Goal: Task Accomplishment & Management: Manage account settings

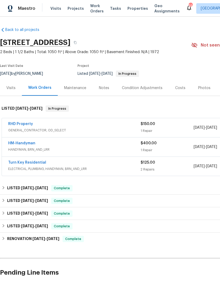
click at [8, 30] on link "Back to all projects" at bounding box center [25, 29] width 51 height 5
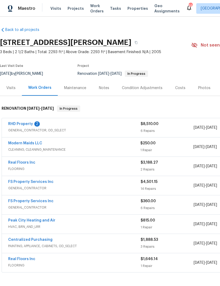
click at [24, 123] on link "RHD Property" at bounding box center [20, 124] width 25 height 4
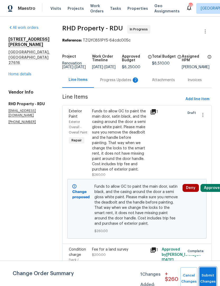
click at [208, 275] on button "Submit Changes" at bounding box center [208, 278] width 17 height 23
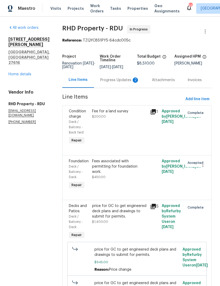
click at [114, 83] on div "Progress Updates 2" at bounding box center [119, 79] width 39 height 5
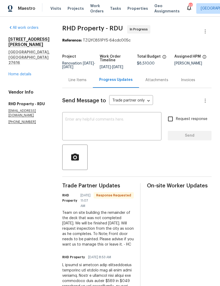
click at [79, 126] on textarea at bounding box center [112, 127] width 93 height 18
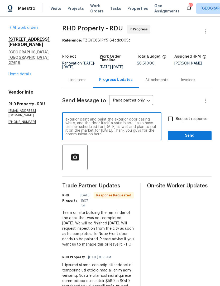
scroll to position [18, 0]
type textarea "Deck looks good and excited to see it happening finally. Keep us posted on the …"
click at [175, 123] on input "Request response" at bounding box center [170, 118] width 11 height 11
checkbox input "true"
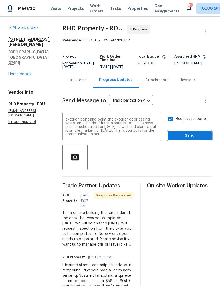
click at [185, 138] on span "Send" at bounding box center [189, 135] width 35 height 7
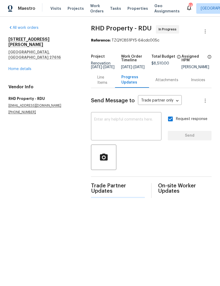
scroll to position [0, 0]
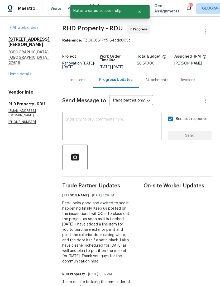
click at [20, 72] on link "Home details" at bounding box center [19, 74] width 23 height 4
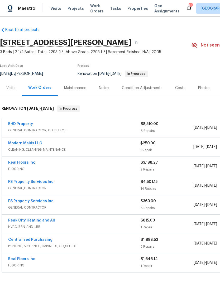
click at [26, 143] on link "Modern Maids LLC" at bounding box center [25, 143] width 34 height 4
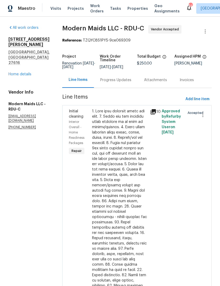
click at [122, 83] on div "Progress Updates" at bounding box center [115, 79] width 31 height 5
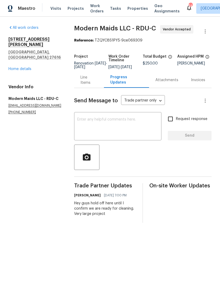
click at [103, 127] on textarea at bounding box center [117, 127] width 81 height 18
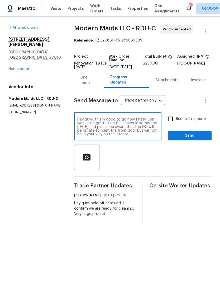
type textarea "Hey guys, this is good to go now finally. Can we please get this on the schedul…"
click at [175, 122] on input "Request response" at bounding box center [170, 118] width 11 height 11
checkbox input "true"
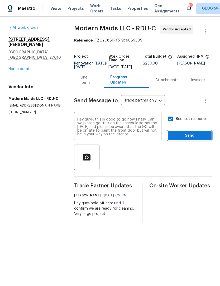
click at [188, 139] on span "Send" at bounding box center [189, 135] width 35 height 7
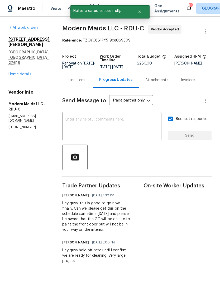
click at [18, 72] on link "Home details" at bounding box center [19, 74] width 23 height 4
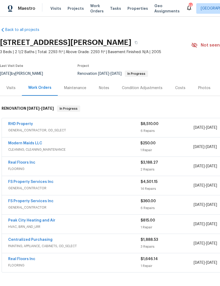
click at [104, 86] on div "Notes" at bounding box center [104, 87] width 10 height 5
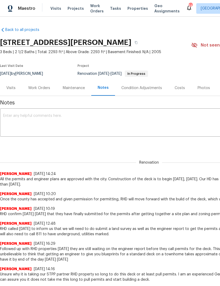
click at [10, 119] on textarea at bounding box center [149, 123] width 292 height 18
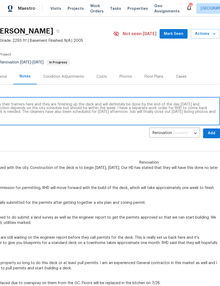
scroll to position [12, 78]
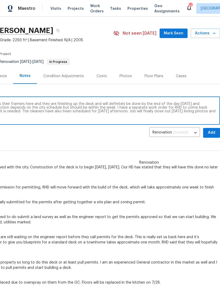
type textarea "On site today, Monday, September 8 at 12:30 PM. Our HD has their framers here a…"
click at [213, 132] on span "Add" at bounding box center [212, 132] width 8 height 7
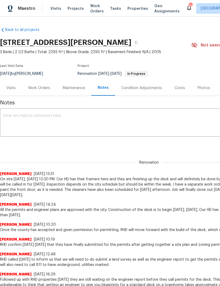
scroll to position [0, 0]
click at [39, 89] on div "Work Orders" at bounding box center [39, 87] width 22 height 5
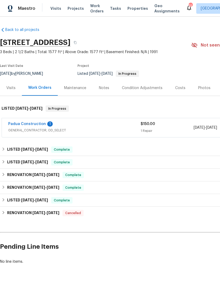
click at [37, 123] on link "Padua Construction" at bounding box center [27, 124] width 38 height 4
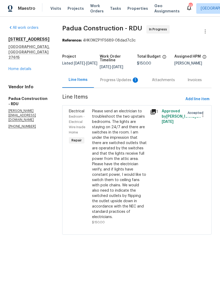
click at [108, 80] on div "Progress Updates 1" at bounding box center [119, 79] width 39 height 5
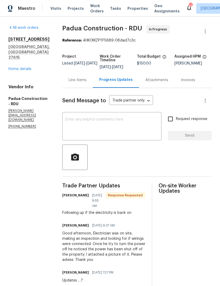
click at [66, 123] on textarea at bounding box center [112, 127] width 93 height 18
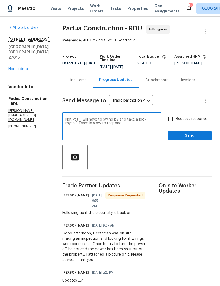
type textarea "Not yet, I will have to swing by and take a look myself. Team is slow to respon…"
click at [172, 118] on input "Request response" at bounding box center [170, 118] width 11 height 11
checkbox input "true"
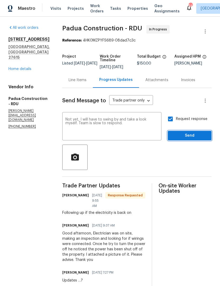
click at [185, 136] on span "Send" at bounding box center [189, 135] width 35 height 7
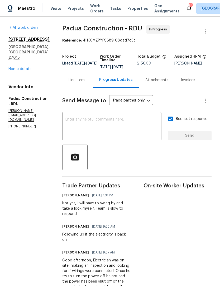
click at [13, 71] on link "Home details" at bounding box center [19, 69] width 23 height 4
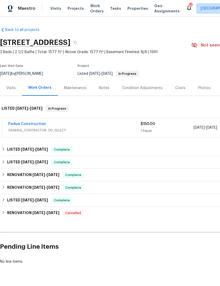
click at [106, 87] on div "Notes" at bounding box center [104, 87] width 10 height 5
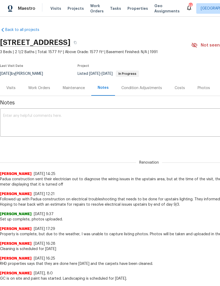
click at [38, 88] on div "Work Orders" at bounding box center [39, 87] width 22 height 5
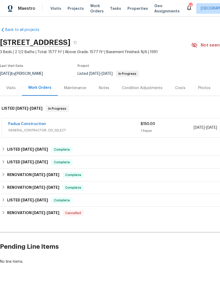
click at [71, 87] on div "Maintenance" at bounding box center [75, 87] width 22 height 5
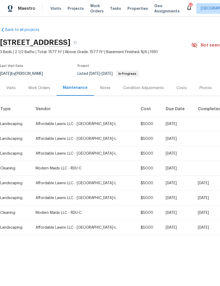
click at [11, 78] on div "Last Visit Date 8/27/2025 by Joseph White Project Listed 8/27/2025 - 9/3/2025 I…" at bounding box center [89, 70] width 179 height 19
click at [10, 90] on div "Visits" at bounding box center [10, 87] width 9 height 5
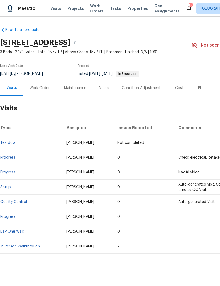
click at [37, 90] on div "Work Orders" at bounding box center [41, 87] width 22 height 5
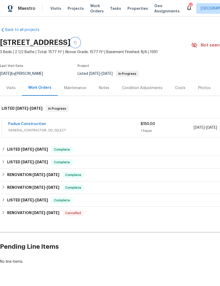
click at [80, 41] on button "button" at bounding box center [76, 43] width 10 height 10
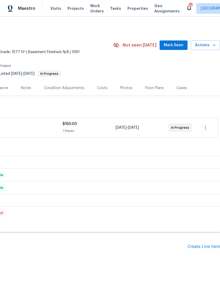
scroll to position [0, 78]
click at [213, 43] on icon "button" at bounding box center [214, 45] width 5 height 5
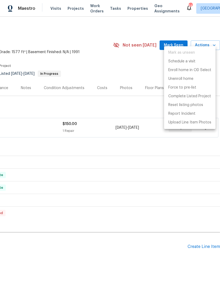
click at [146, 202] on div at bounding box center [110, 143] width 220 height 286
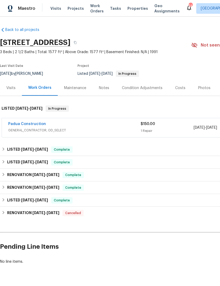
scroll to position [0, 0]
click at [109, 86] on div "Notes" at bounding box center [104, 88] width 23 height 16
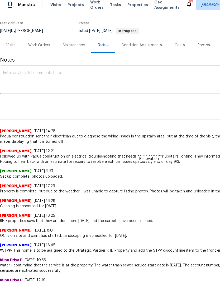
scroll to position [39, 0]
click at [85, 106] on div "Renovation 9107e4a5-cfd4-40ec-9c32-809f7a65153b ​ Add" at bounding box center [149, 102] width 299 height 10
click at [93, 78] on textarea at bounding box center [149, 80] width 292 height 18
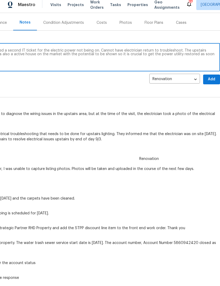
scroll to position [64, 78]
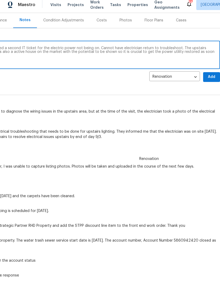
type textarea "Electricity still off at this property. Submitted a second IT ticket for the el…"
click at [209, 77] on span "Add" at bounding box center [212, 77] width 8 height 7
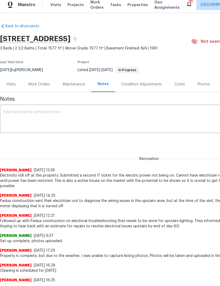
scroll to position [0, 0]
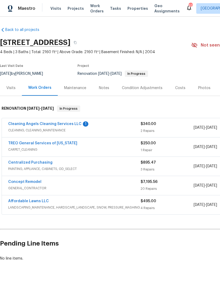
click at [27, 122] on link "Cleaning Angels Cleaning Services LLC" at bounding box center [44, 124] width 73 height 4
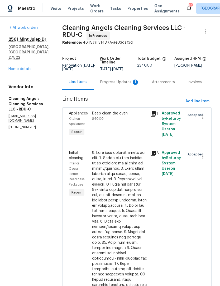
click at [118, 83] on div "Progress Updates 1" at bounding box center [119, 82] width 39 height 5
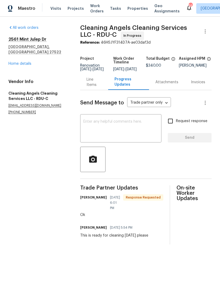
click at [22, 62] on link "Home details" at bounding box center [19, 64] width 23 height 4
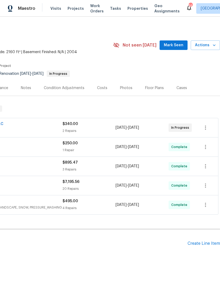
scroll to position [0, 78]
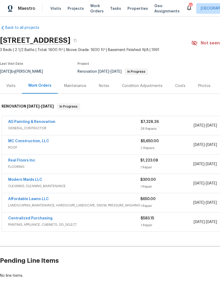
scroll to position [2, 0]
click at [19, 121] on link "AG Painting & Renovation" at bounding box center [31, 122] width 47 height 4
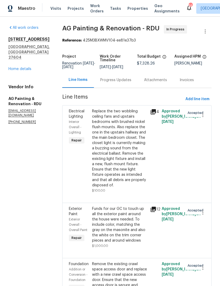
click at [124, 83] on div "Progress Updates" at bounding box center [115, 79] width 31 height 5
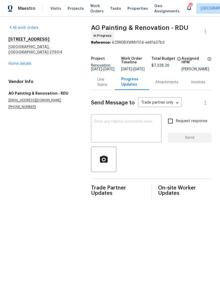
click at [96, 124] on textarea at bounding box center [126, 129] width 64 height 18
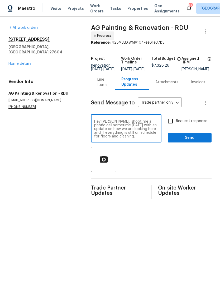
type textarea "Hey Antonio, shoot me a phone call sometime today with an update on how we are …"
click at [175, 127] on input "Request response" at bounding box center [170, 120] width 11 height 11
checkbox input "true"
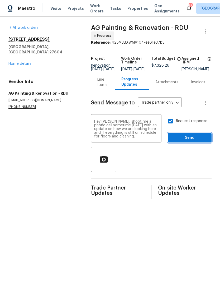
click at [181, 140] on span "Send" at bounding box center [189, 137] width 35 height 7
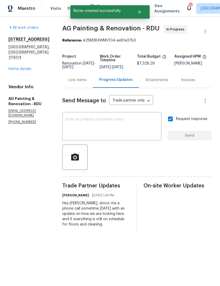
click at [19, 67] on link "Home details" at bounding box center [19, 69] width 23 height 4
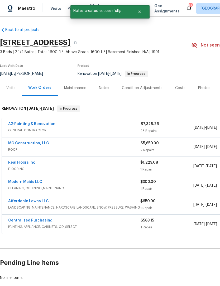
click at [103, 88] on div "Notes" at bounding box center [104, 87] width 10 height 5
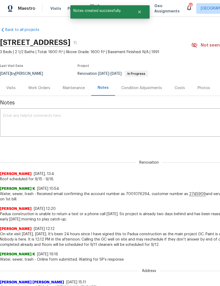
click at [16, 125] on textarea at bounding box center [149, 123] width 292 height 18
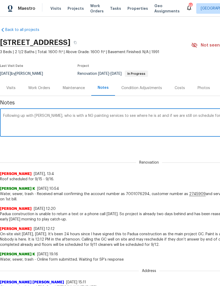
click at [79, 115] on textarea "Following up with Antonio, who is with a NG painting services to see where he i…" at bounding box center [149, 123] width 292 height 18
type textarea "Following up with Antonio, who is with A&G painting services to see where he is…"
click at [206, 155] on div "Renovation Joseph White 9/6/25, 13:4 Roof scheduled for 9/15 - 9/16." at bounding box center [149, 168] width 299 height 28
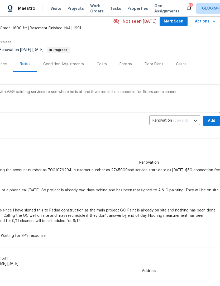
scroll to position [24, 78]
click at [210, 121] on span "Add" at bounding box center [212, 121] width 8 height 7
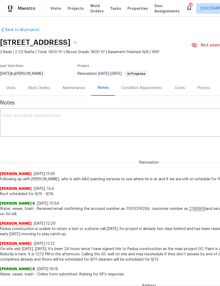
scroll to position [0, 0]
click at [39, 87] on div "Work Orders" at bounding box center [39, 87] width 22 height 5
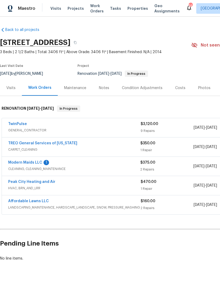
click at [20, 163] on link "Modern Maids LLC" at bounding box center [25, 163] width 34 height 4
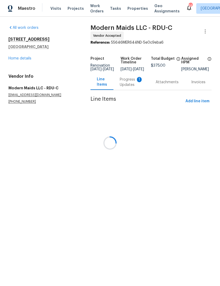
click at [128, 85] on div at bounding box center [110, 143] width 220 height 286
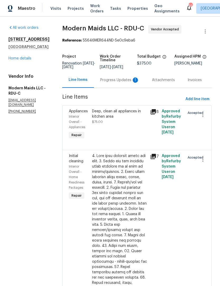
click at [120, 83] on div "Progress Updates 1" at bounding box center [119, 79] width 39 height 5
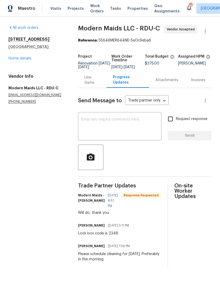
click at [81, 131] on textarea at bounding box center [119, 127] width 77 height 18
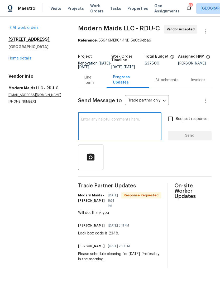
scroll to position [1, 0]
click at [84, 127] on textarea at bounding box center [119, 127] width 77 height 18
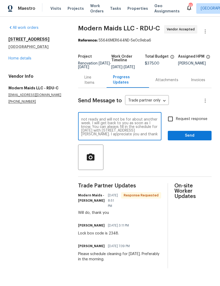
scroll to position [4, 0]
type textarea "Hey team, please cancel this for tomorrow. It is not ready and will not be for …"
click at [173, 119] on input "Request response" at bounding box center [170, 118] width 11 height 11
checkbox input "true"
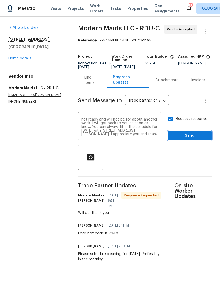
click at [188, 137] on span "Send" at bounding box center [189, 135] width 35 height 7
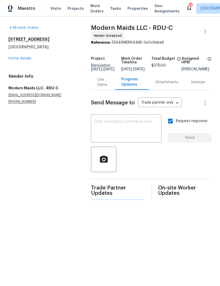
scroll to position [0, 0]
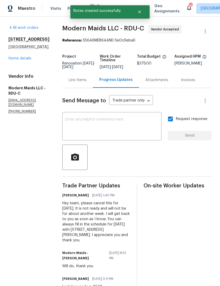
click at [24, 59] on link "Home details" at bounding box center [19, 59] width 23 height 4
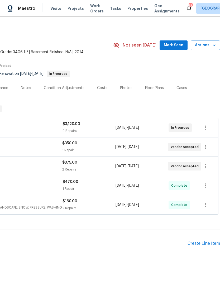
scroll to position [0, 78]
click at [207, 127] on icon "button" at bounding box center [206, 127] width 6 height 6
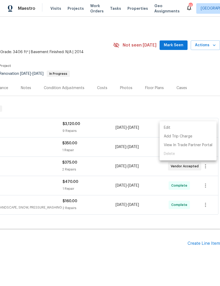
click at [192, 130] on li "Edit" at bounding box center [188, 127] width 57 height 9
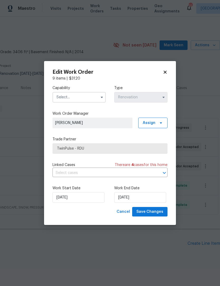
click at [60, 98] on input "text" at bounding box center [79, 97] width 53 height 11
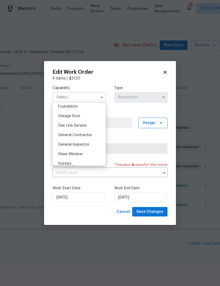
scroll to position [227, 0]
click at [64, 137] on div "General Contractor" at bounding box center [79, 134] width 51 height 10
type input "General Contractor"
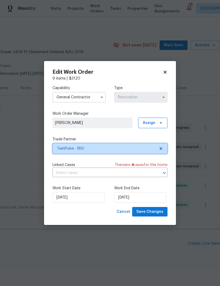
click at [162, 148] on icon at bounding box center [161, 148] width 3 height 3
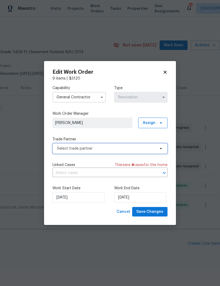
click at [60, 149] on span "Select trade partner" at bounding box center [106, 148] width 99 height 5
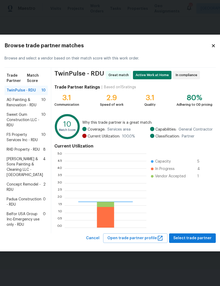
scroll to position [74, 82]
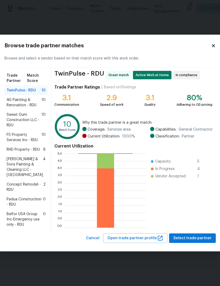
click at [17, 170] on span "Hodge & Sons Painting & Cleaning LLC - RDU" at bounding box center [25, 166] width 36 height 21
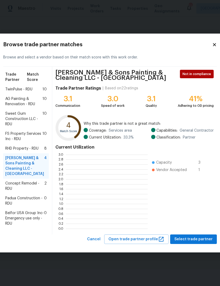
scroll to position [1, 1]
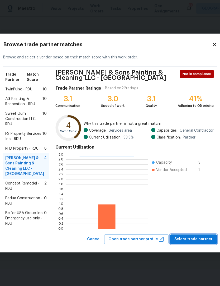
click at [184, 243] on span "Select trade partner" at bounding box center [194, 239] width 38 height 7
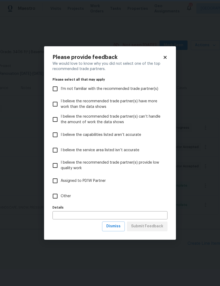
click at [57, 195] on input "Other" at bounding box center [55, 195] width 11 height 11
checkbox input "true"
click at [161, 227] on span "Submit Feedback" at bounding box center [147, 226] width 32 height 7
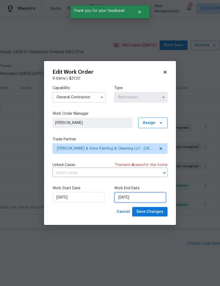
click at [152, 199] on input "[DATE]" at bounding box center [140, 197] width 52 height 11
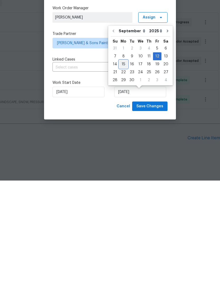
click at [126, 166] on div "15" at bounding box center [123, 169] width 8 height 7
type input "9/15/2025"
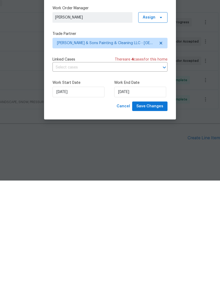
scroll to position [11, 0]
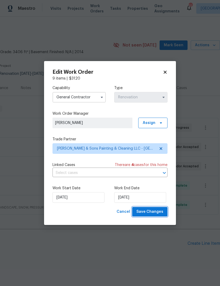
click at [157, 214] on span "Save Changes" at bounding box center [150, 211] width 27 height 7
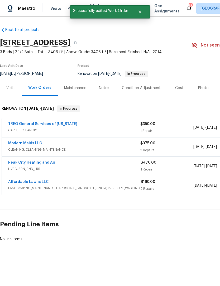
scroll to position [0, 0]
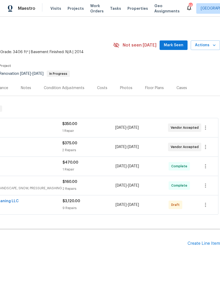
scroll to position [0, 78]
click at [209, 205] on icon "button" at bounding box center [206, 205] width 6 height 6
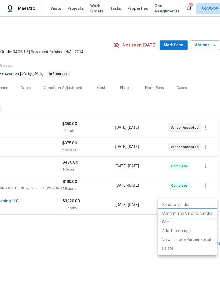
click at [192, 215] on li "Confirm and Send to Vendor" at bounding box center [187, 213] width 59 height 9
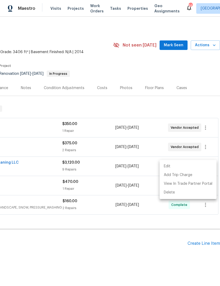
click at [170, 226] on div at bounding box center [110, 143] width 220 height 286
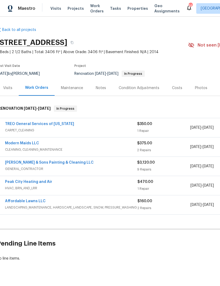
scroll to position [0, 3]
click at [22, 161] on link "[PERSON_NAME] & Sons Painting & Cleaning LLC" at bounding box center [50, 163] width 89 height 4
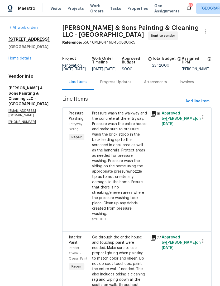
click at [111, 81] on div "Progress Updates" at bounding box center [116, 82] width 44 height 16
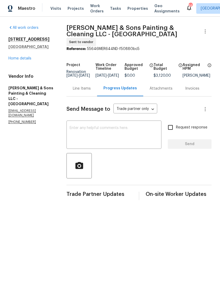
click at [84, 127] on textarea at bounding box center [114, 135] width 89 height 18
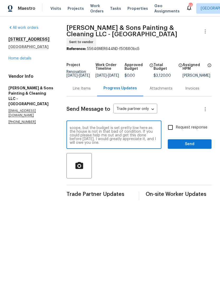
scroll to position [15, 0]
type textarea "Hey [PERSON_NAME], I’m still a little slow, but I had this job come through. It…"
click at [173, 125] on input "Request response" at bounding box center [170, 127] width 11 height 11
checkbox input "true"
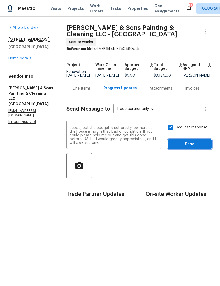
click at [190, 141] on span "Send" at bounding box center [189, 144] width 35 height 7
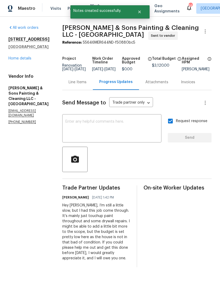
scroll to position [0, 0]
click at [16, 60] on link "Home details" at bounding box center [19, 59] width 23 height 4
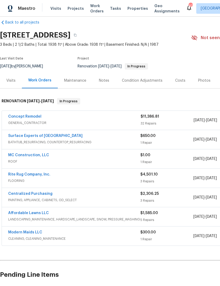
scroll to position [7, 0]
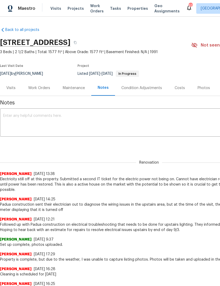
click at [44, 89] on div "Work Orders" at bounding box center [39, 87] width 22 height 5
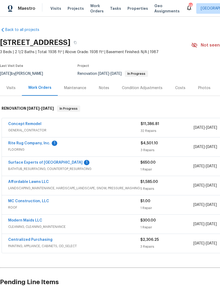
click at [56, 162] on link "Surface Experts of [GEOGRAPHIC_DATA]" at bounding box center [45, 163] width 75 height 4
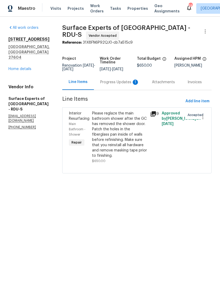
click at [113, 85] on div "Progress Updates 1" at bounding box center [119, 82] width 39 height 5
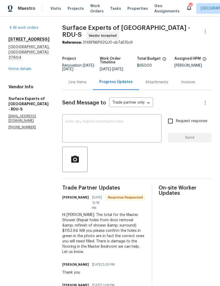
click at [25, 67] on link "Home details" at bounding box center [19, 69] width 23 height 4
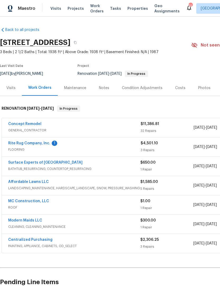
click at [43, 202] on link "MC Construction, LLC" at bounding box center [28, 201] width 41 height 4
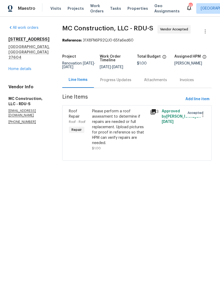
click at [93, 132] on div "Please perform a roof assessment to determine if repairs are needed or full rep…" at bounding box center [119, 127] width 55 height 37
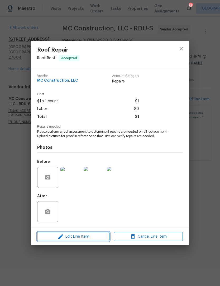
click at [71, 239] on span "Edit Line Item" at bounding box center [73, 236] width 69 height 7
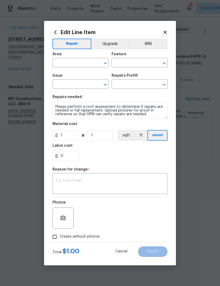
type input "Roof"
type input "Roof Repair"
type input "Add a Task $1.00"
click at [76, 137] on input "1" at bounding box center [66, 135] width 26 height 11
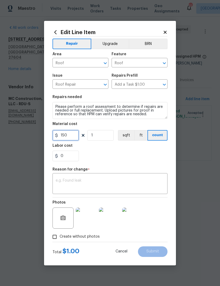
type input "150"
click at [142, 160] on div "Repair Upgrade BRN Area Roof ​ Feature Roof ​ Issue Roof Repair ​ Repairs Prefi…" at bounding box center [110, 138] width 115 height 205
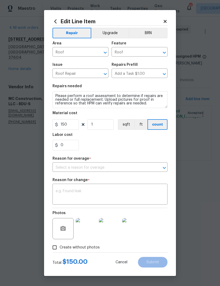
click at [98, 167] on input "text" at bounding box center [103, 168] width 100 height 8
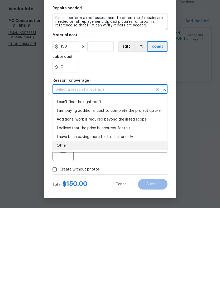
click at [69, 219] on li "Other" at bounding box center [110, 223] width 115 height 9
type input "Other"
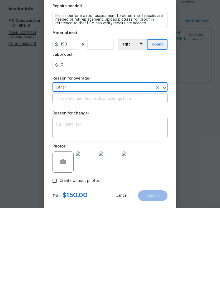
click at [125, 161] on input "Other" at bounding box center [103, 165] width 100 height 8
click at [157, 164] on icon "Clear" at bounding box center [157, 165] width 3 height 3
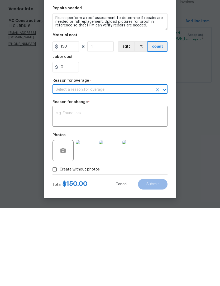
click at [166, 165] on icon "Open" at bounding box center [164, 168] width 6 height 6
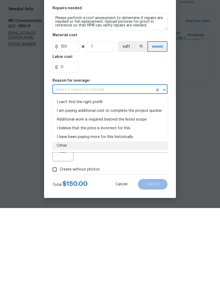
click at [128, 211] on li "I have been paying more for this historically" at bounding box center [110, 215] width 115 height 9
type input "I have been paying more for this historically"
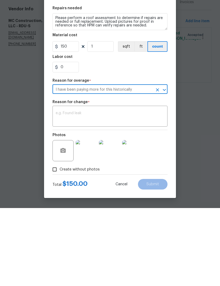
click at [145, 140] on div "0" at bounding box center [110, 145] width 115 height 11
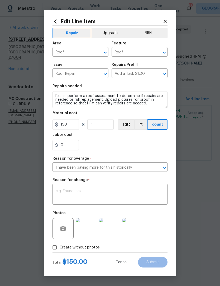
click at [122, 149] on div "0" at bounding box center [110, 145] width 115 height 11
click at [95, 190] on textarea at bounding box center [110, 194] width 109 height 11
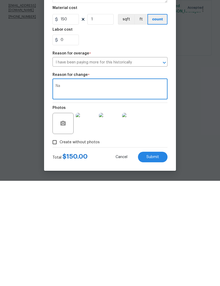
type textarea "Na"
click at [160, 257] on button "Submit" at bounding box center [153, 262] width 30 height 11
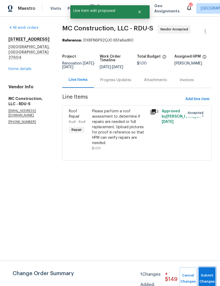
click at [207, 275] on button "Submit Changes" at bounding box center [207, 278] width 17 height 23
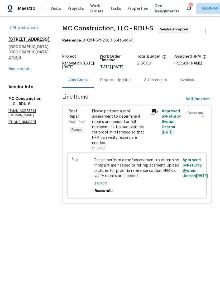
click at [24, 67] on link "Home details" at bounding box center [19, 69] width 23 height 4
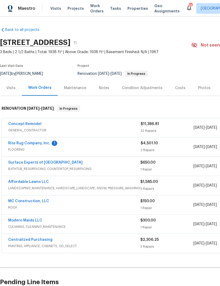
click at [46, 145] on link "Rite Rug Company, Inc." at bounding box center [29, 143] width 42 height 4
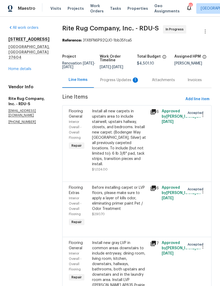
click at [129, 83] on div "Progress Updates 1" at bounding box center [119, 79] width 39 height 5
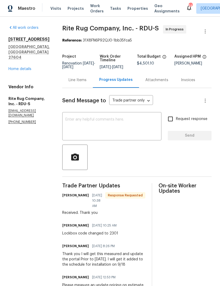
click at [26, 59] on div "6009 River Landings Dr Raleigh, NC 27604 Home details" at bounding box center [28, 54] width 41 height 35
click at [30, 61] on div "6009 River Landings Dr Raleigh, NC 27604 Home details" at bounding box center [28, 54] width 41 height 35
click at [31, 67] on link "Home details" at bounding box center [19, 69] width 23 height 4
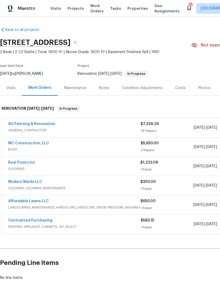
click at [40, 125] on link "AG Painting & Renovation" at bounding box center [31, 124] width 47 height 4
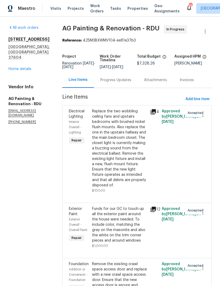
scroll to position [22, 0]
click at [125, 77] on div "Progress Updates" at bounding box center [115, 79] width 31 height 5
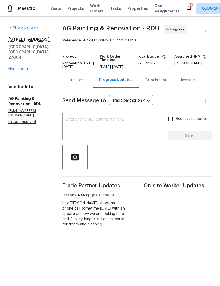
click at [29, 67] on link "Home details" at bounding box center [19, 69] width 23 height 4
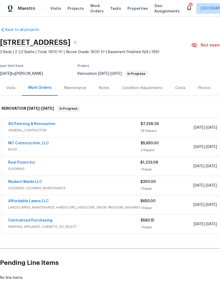
click at [33, 164] on link "Real Floors Inc" at bounding box center [21, 163] width 27 height 4
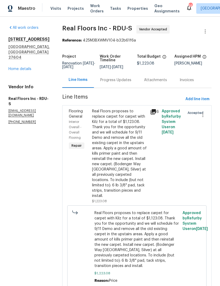
click at [120, 81] on div "Progress Updates" at bounding box center [115, 79] width 31 height 5
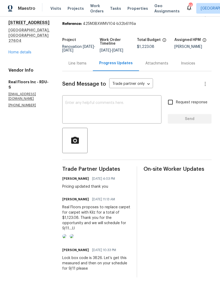
scroll to position [22, 0]
click at [25, 50] on link "Home details" at bounding box center [19, 52] width 23 height 4
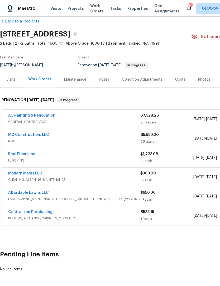
scroll to position [8, 0]
click at [38, 114] on link "AG Painting & Renovation" at bounding box center [31, 116] width 47 height 4
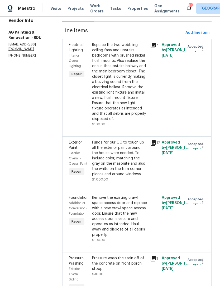
scroll to position [67, 0]
click at [134, 96] on div "Replace the two wobbling ceiling fans and upstairs bedrooms with brushed nickel…" at bounding box center [119, 81] width 55 height 79
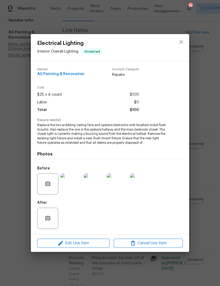
click at [143, 181] on img at bounding box center [140, 183] width 21 height 21
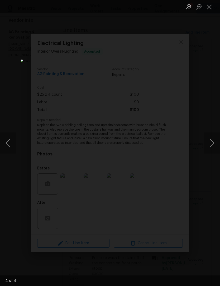
click at [8, 141] on button "Previous image" at bounding box center [8, 142] width 16 height 21
click at [8, 140] on button "Previous image" at bounding box center [8, 142] width 16 height 21
click at [7, 141] on button "Previous image" at bounding box center [8, 142] width 16 height 21
click at [206, 76] on div "Lightbox" at bounding box center [110, 143] width 220 height 286
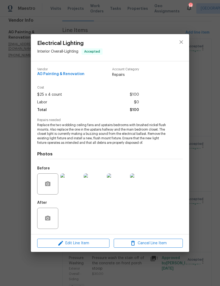
click at [72, 185] on img at bounding box center [71, 183] width 21 height 21
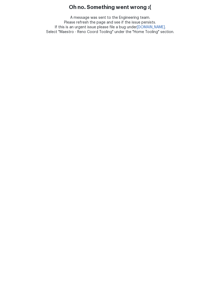
click at [43, 34] on html "Oh no. Something went wrong :( A message was sent to the Engineering team. Plea…" at bounding box center [110, 17] width 220 height 34
click at [45, 34] on html "Oh no. Something went wrong :( A message was sent to the Engineering team. Plea…" at bounding box center [110, 17] width 220 height 34
click at [44, 34] on html "Oh no. Something went wrong :( A message was sent to the Engineering team. Plea…" at bounding box center [110, 17] width 220 height 34
click at [40, 34] on html "Oh no. Something went wrong :( A message was sent to the Engineering team. Plea…" at bounding box center [110, 17] width 220 height 34
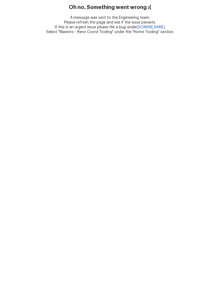
click at [30, 34] on html "Oh no. Something went wrong :( A message was sent to the Engineering team. Plea…" at bounding box center [110, 17] width 220 height 34
click at [36, 34] on html "Oh no. Something went wrong :( A message was sent to the Engineering team. Plea…" at bounding box center [110, 17] width 220 height 34
click at [37, 34] on html "Oh no. Something went wrong :( A message was sent to the Engineering team. Plea…" at bounding box center [110, 17] width 220 height 34
